Goal: Find specific page/section: Find specific page/section

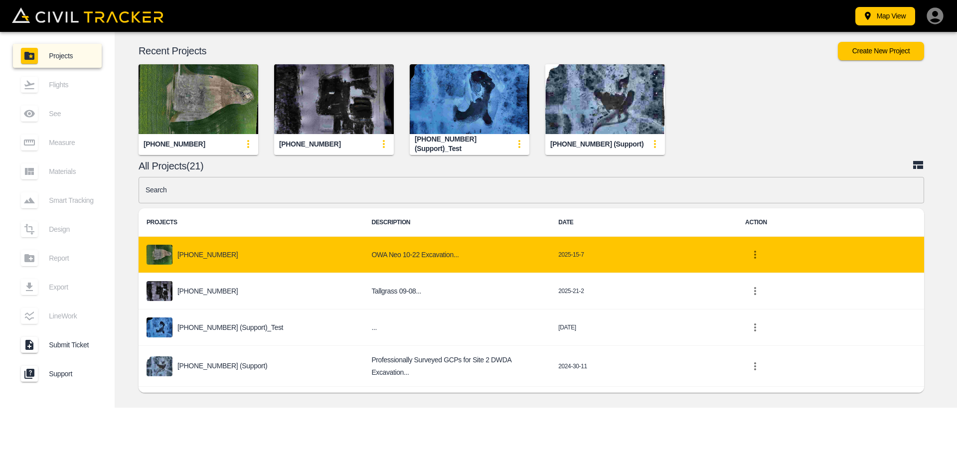
click at [194, 263] on div "[PHONE_NUMBER]" at bounding box center [251, 255] width 209 height 20
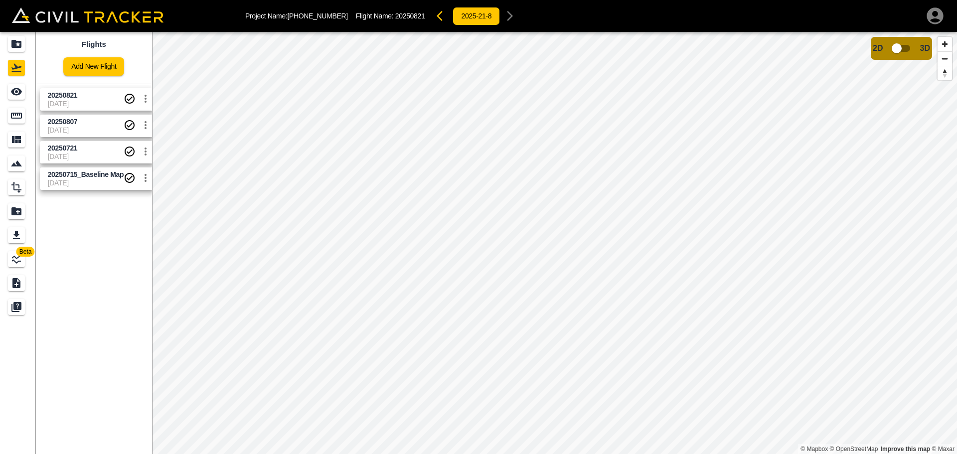
click at [69, 119] on span "20250807" at bounding box center [63, 122] width 30 height 8
click at [77, 100] on span "[DATE]" at bounding box center [86, 104] width 76 height 8
click at [15, 92] on icon "See" at bounding box center [16, 91] width 11 height 7
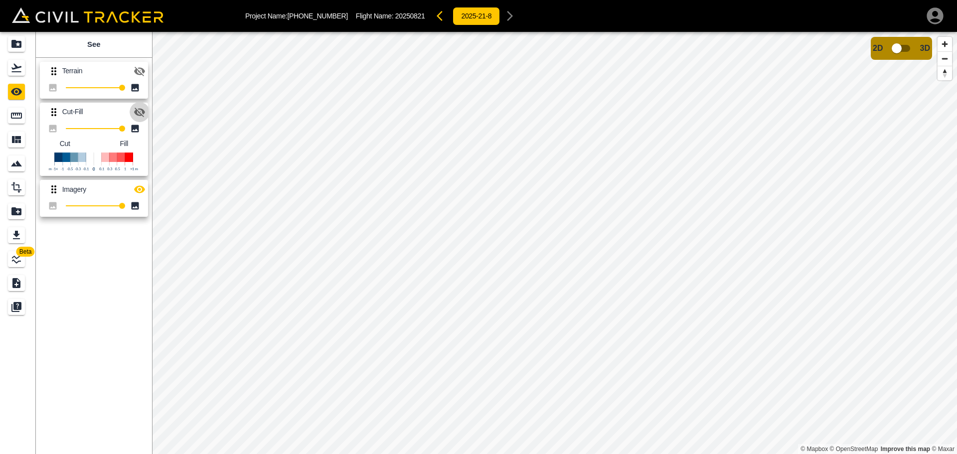
click at [139, 112] on icon "button" at bounding box center [139, 112] width 11 height 9
click at [141, 116] on icon "button" at bounding box center [140, 112] width 12 height 12
click at [136, 76] on icon "button" at bounding box center [140, 71] width 12 height 12
click at [143, 72] on icon "button" at bounding box center [139, 70] width 11 height 7
click at [20, 89] on icon "See" at bounding box center [16, 92] width 12 height 12
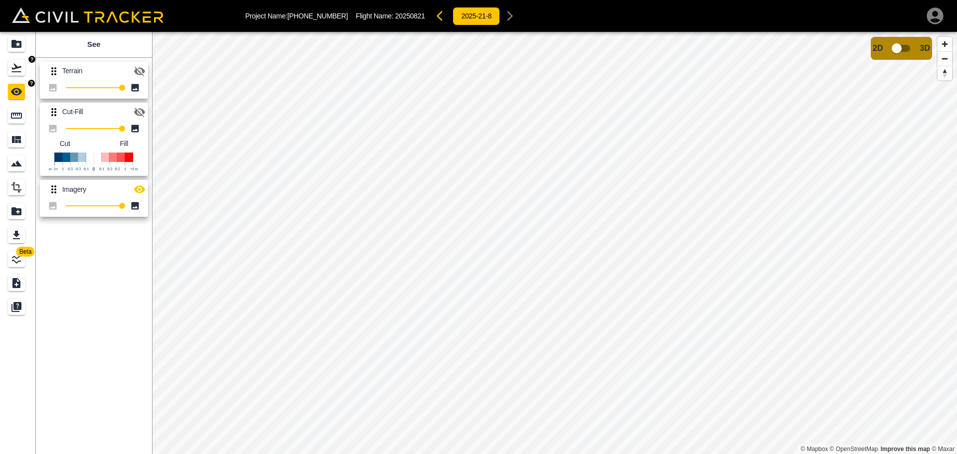
click at [15, 64] on icon "Flights" at bounding box center [16, 68] width 12 height 12
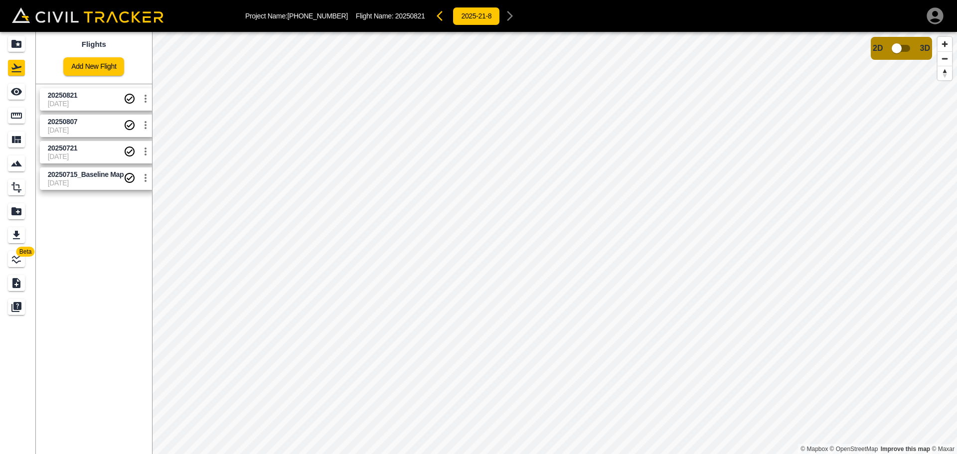
click at [85, 126] on span "20250807" at bounding box center [86, 121] width 76 height 9
click at [15, 92] on icon "See" at bounding box center [16, 91] width 11 height 7
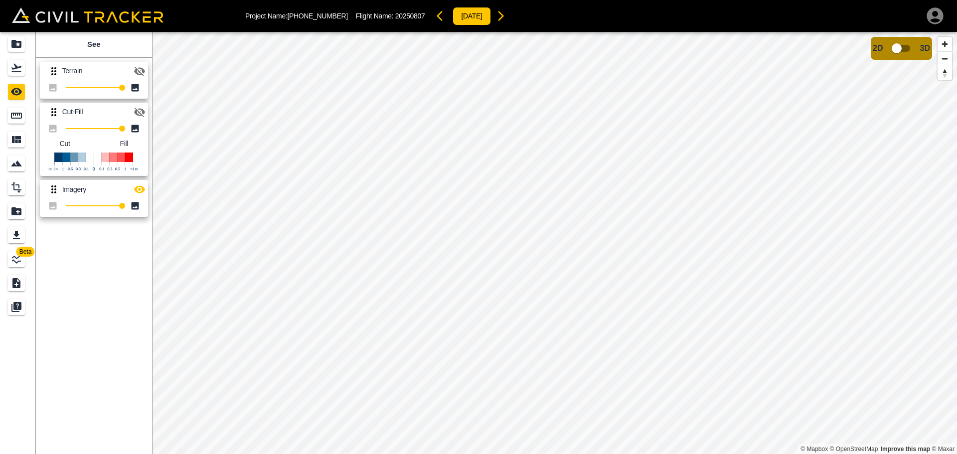
click at [138, 71] on icon "button" at bounding box center [140, 71] width 12 height 12
click at [136, 189] on icon "button" at bounding box center [139, 189] width 11 height 7
click at [139, 189] on icon "button" at bounding box center [139, 189] width 11 height 9
click at [136, 72] on icon "button" at bounding box center [139, 70] width 11 height 7
click at [141, 112] on icon "button" at bounding box center [140, 112] width 12 height 12
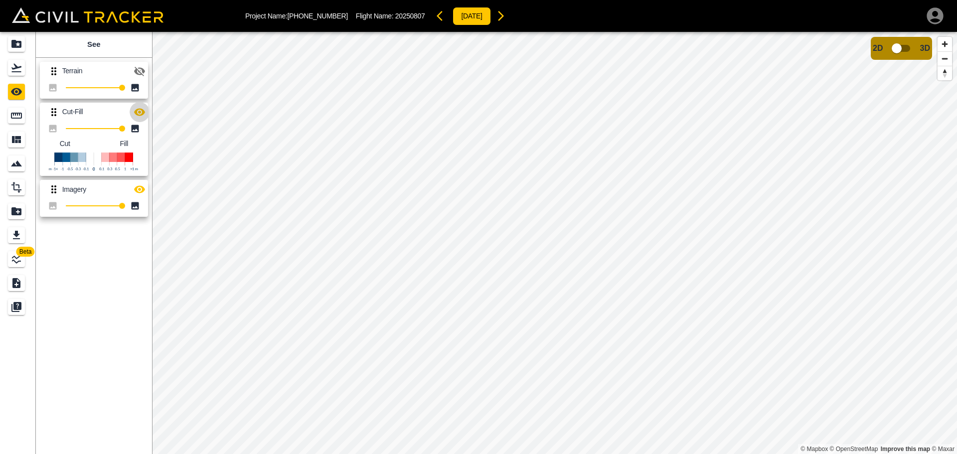
click at [141, 112] on icon "button" at bounding box center [140, 112] width 12 height 12
click at [16, 73] on icon "Flights" at bounding box center [16, 68] width 12 height 12
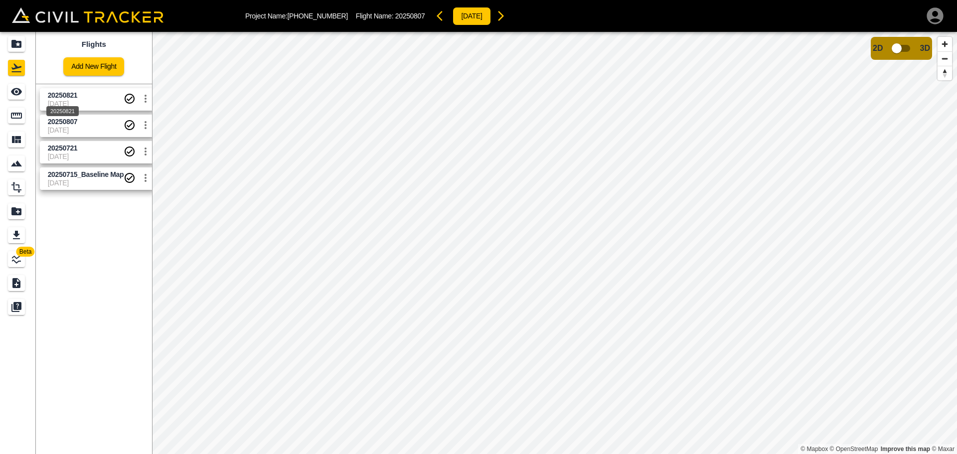
click at [82, 96] on span "20250821" at bounding box center [86, 95] width 76 height 9
click at [72, 157] on span "[DATE]" at bounding box center [86, 157] width 76 height 8
click at [89, 129] on span "[DATE]" at bounding box center [86, 130] width 76 height 8
click at [63, 101] on span "[DATE]" at bounding box center [86, 104] width 76 height 8
